Goal: Communication & Community: Answer question/provide support

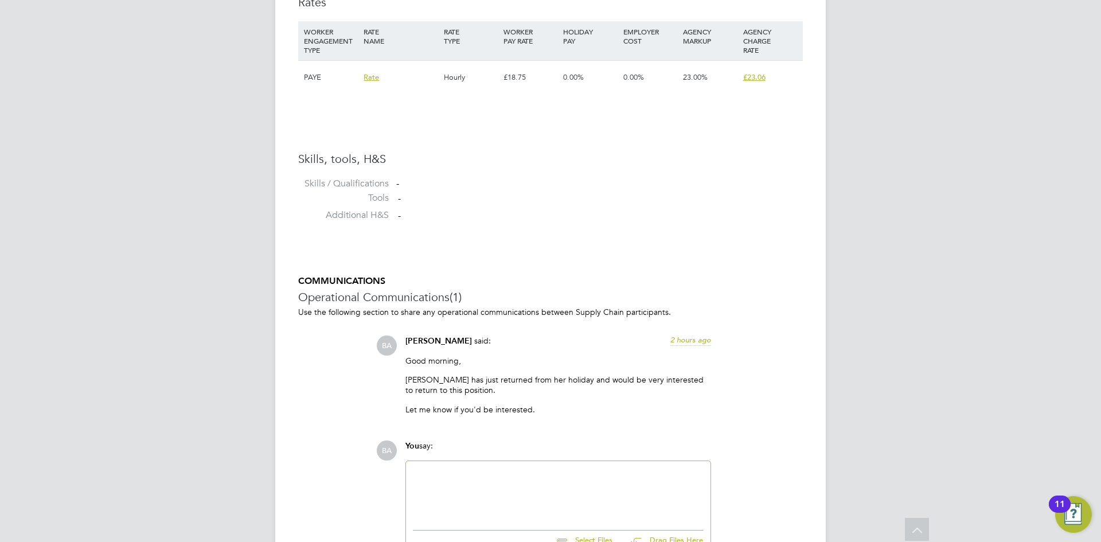
scroll to position [989, 0]
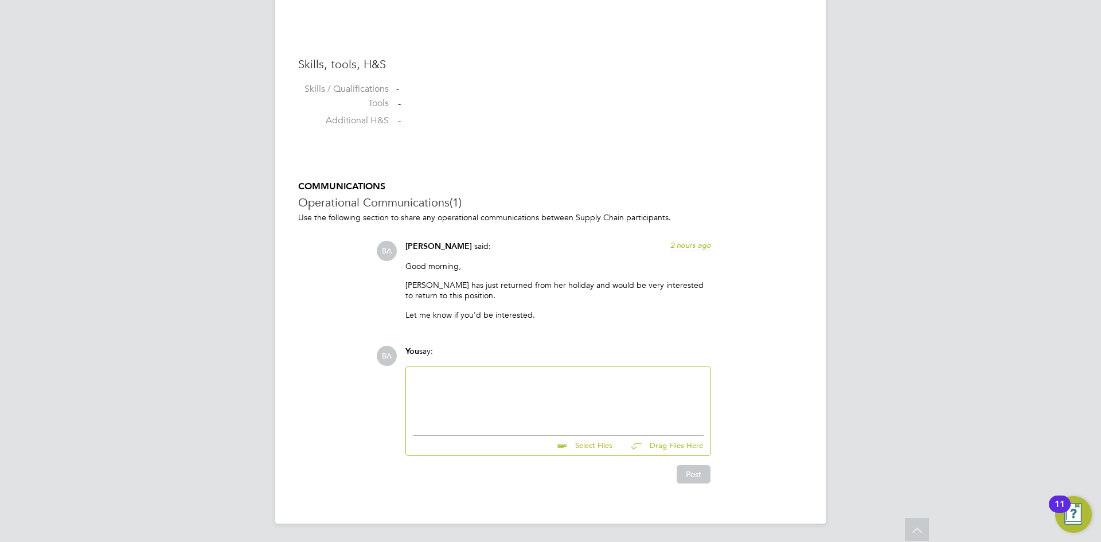
click at [497, 402] on div at bounding box center [558, 397] width 291 height 49
click at [471, 390] on div at bounding box center [558, 397] width 291 height 49
click at [696, 480] on button "Post" at bounding box center [694, 474] width 34 height 18
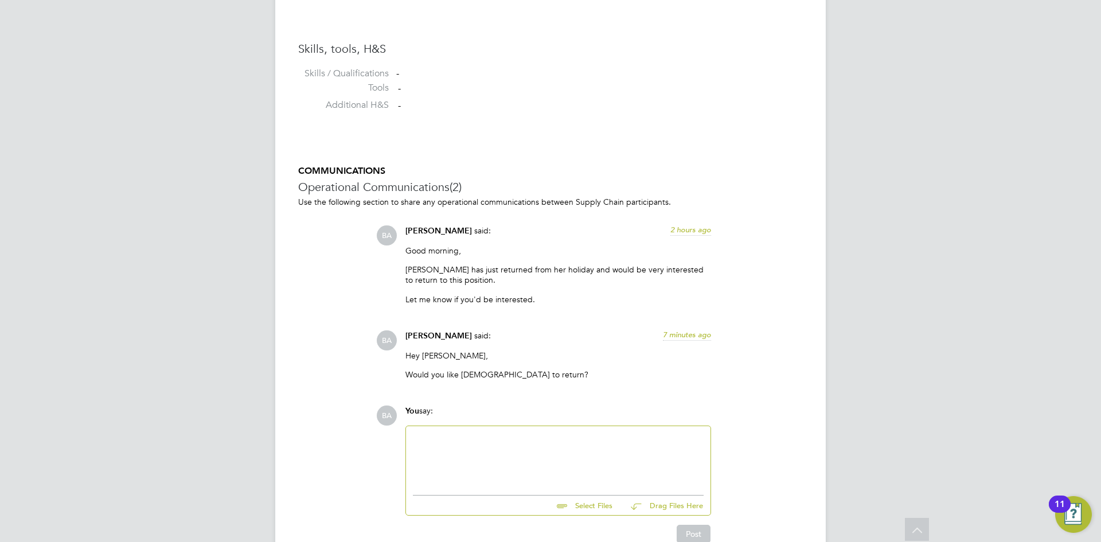
scroll to position [1064, 0]
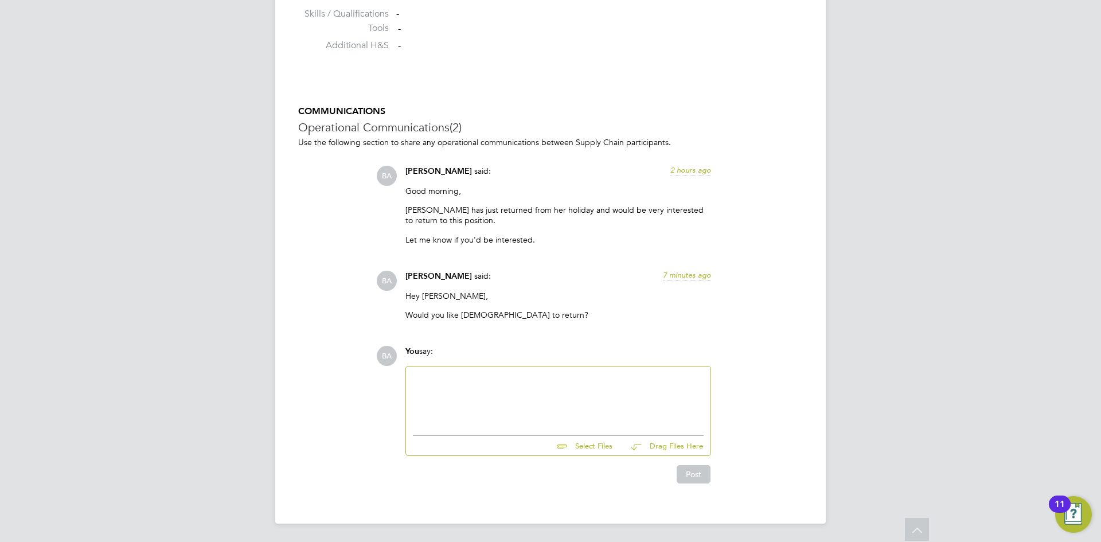
click at [517, 374] on div at bounding box center [558, 397] width 291 height 49
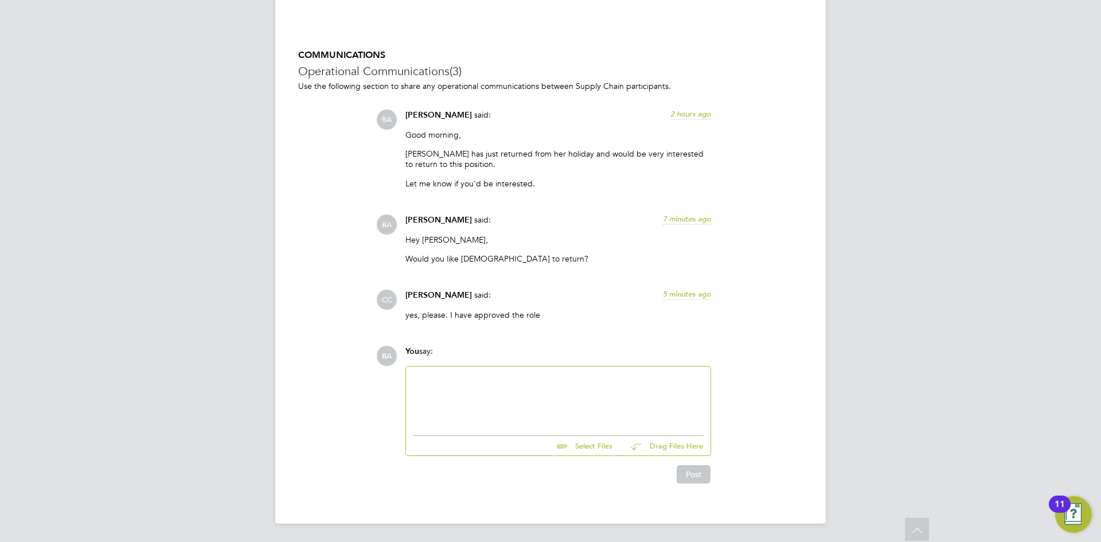
scroll to position [1120, 0]
click at [506, 390] on div at bounding box center [558, 397] width 291 height 49
drag, startPoint x: 549, startPoint y: 397, endPoint x: 488, endPoint y: 401, distance: 61.5
click at [488, 401] on div "I'll let her know and update you ASAP" at bounding box center [558, 399] width 291 height 10
click at [694, 471] on button "Post" at bounding box center [694, 474] width 34 height 18
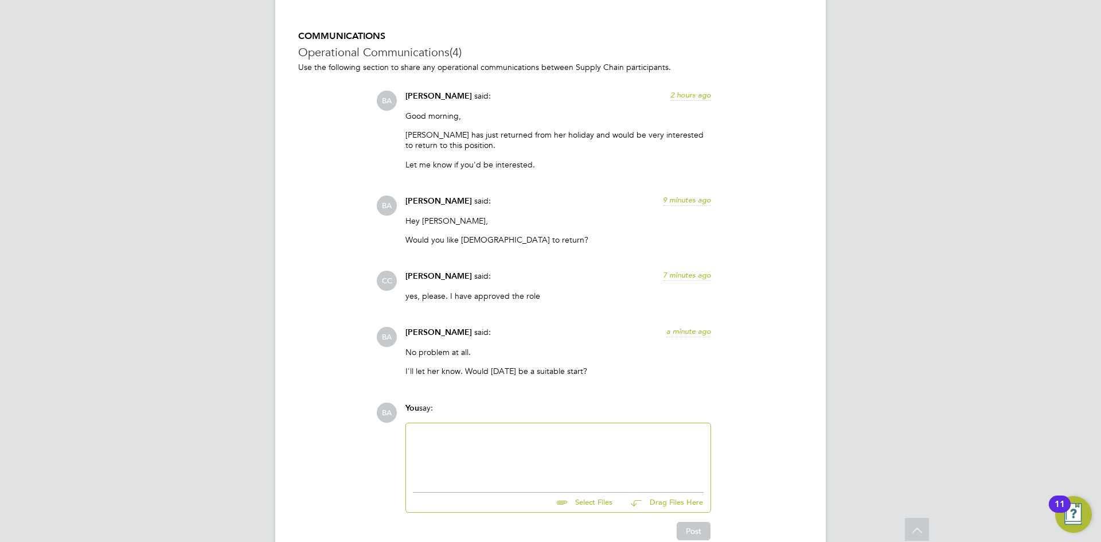
scroll to position [1196, 0]
